Goal: Information Seeking & Learning: Understand process/instructions

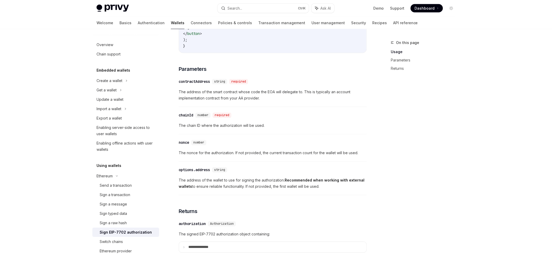
scroll to position [345, 0]
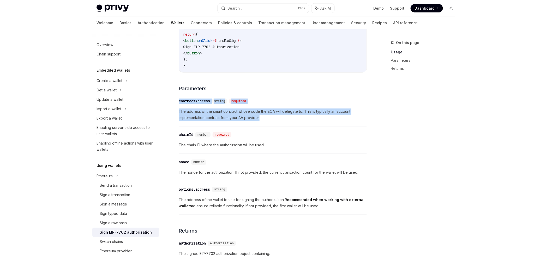
drag, startPoint x: 270, startPoint y: 118, endPoint x: 179, endPoint y: 102, distance: 92.1
click at [179, 102] on div "​ contractAddress string required The address of the smart contract whose code …" at bounding box center [273, 111] width 188 height 31
copy div "contractAddress string required The address of the smart contract whose code th…"
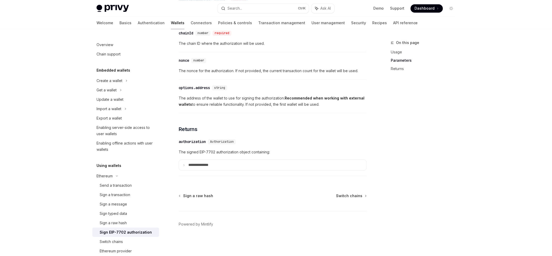
scroll to position [450, 0]
click at [214, 97] on span "The address of the wallet to use for signing the authorization. Recommended whe…" at bounding box center [273, 101] width 188 height 13
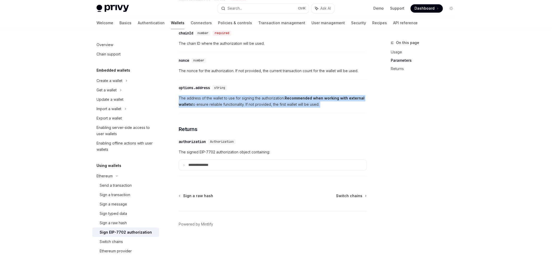
click at [214, 97] on span "The address of the wallet to use for signing the authorization. Recommended whe…" at bounding box center [273, 101] width 188 height 13
copy span "The address of the wallet to use for signing the authorization. Recommended whe…"
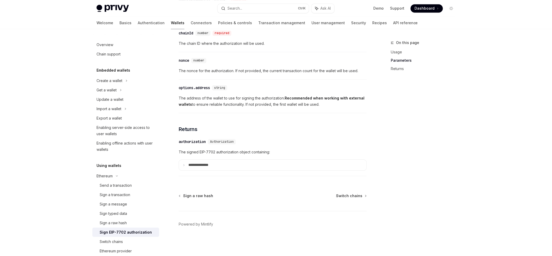
click at [246, 170] on summary "**********" at bounding box center [272, 165] width 187 height 11
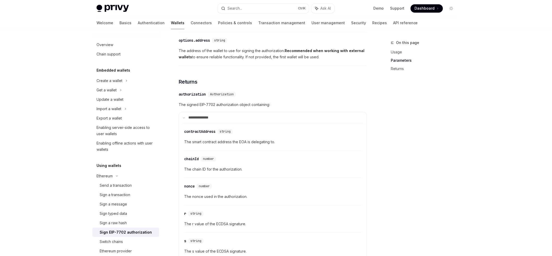
scroll to position [478, 0]
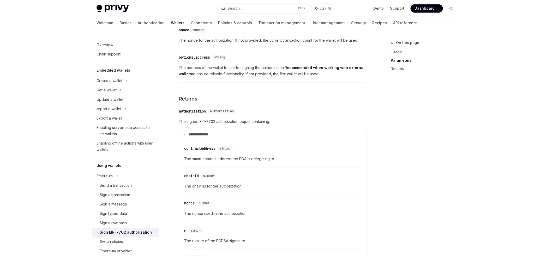
click at [413, 45] on span "On this page" at bounding box center [407, 43] width 23 height 6
click at [413, 42] on span "On this page" at bounding box center [407, 43] width 23 height 6
